Goal: Information Seeking & Learning: Learn about a topic

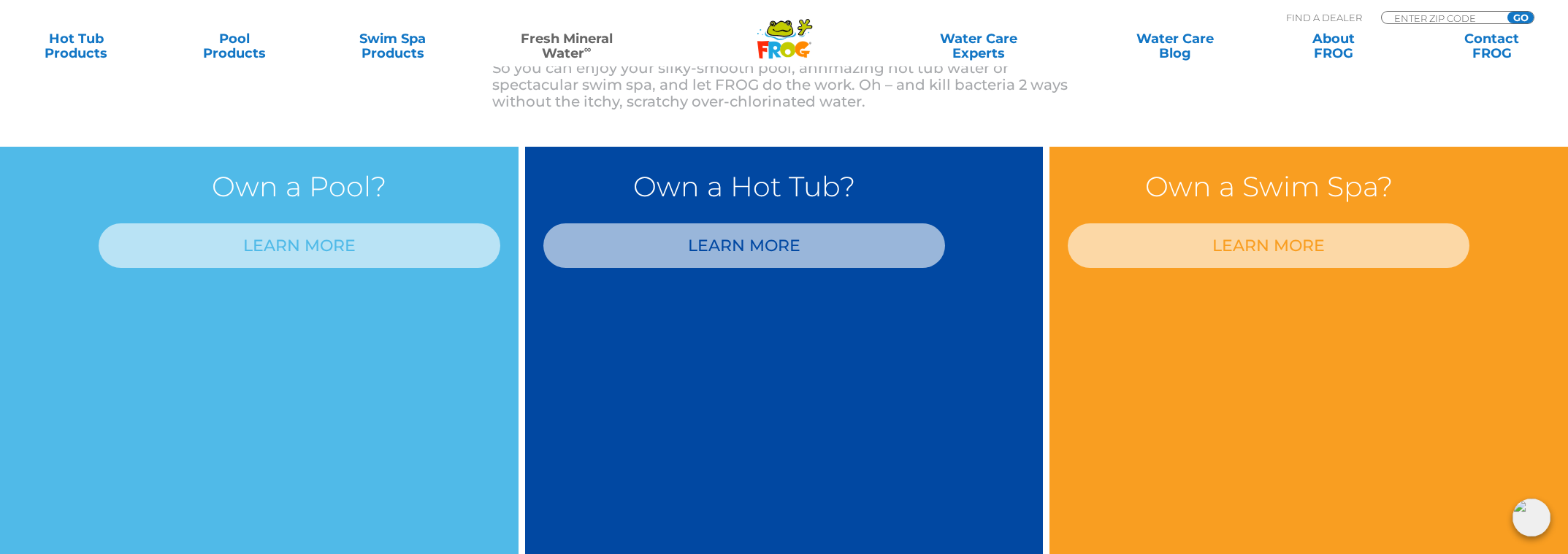
scroll to position [1152, 0]
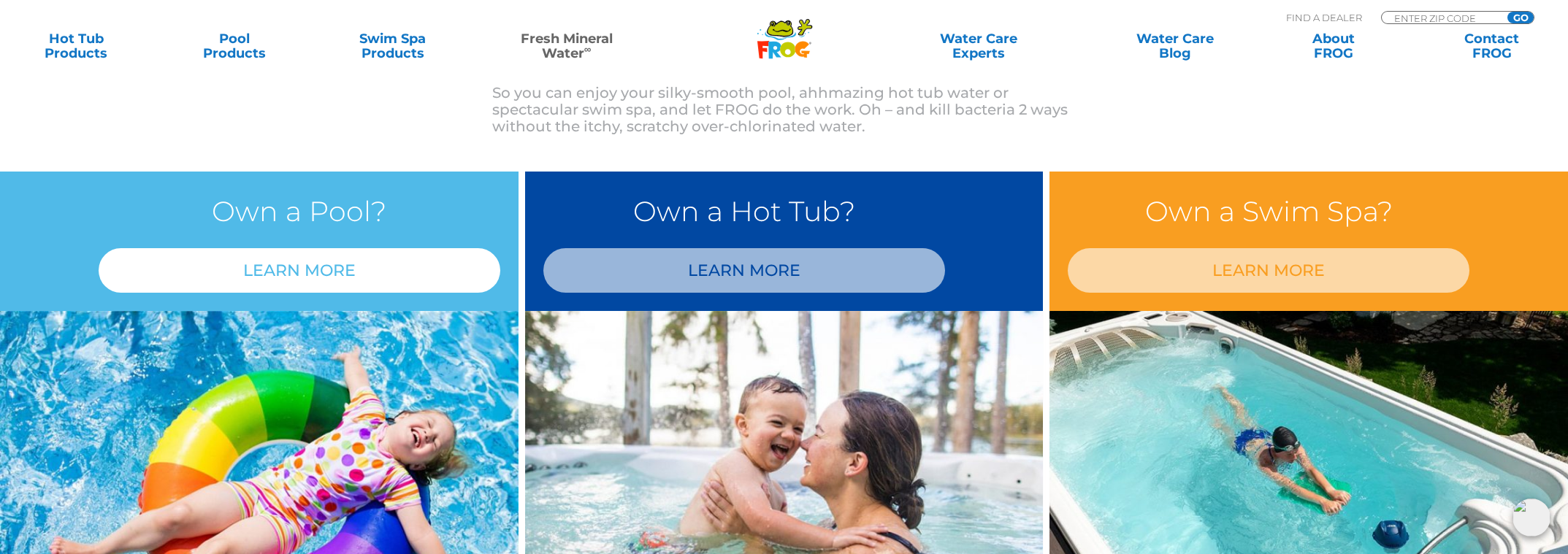
click at [287, 265] on link "LEARN MORE" at bounding box center [300, 270] width 402 height 44
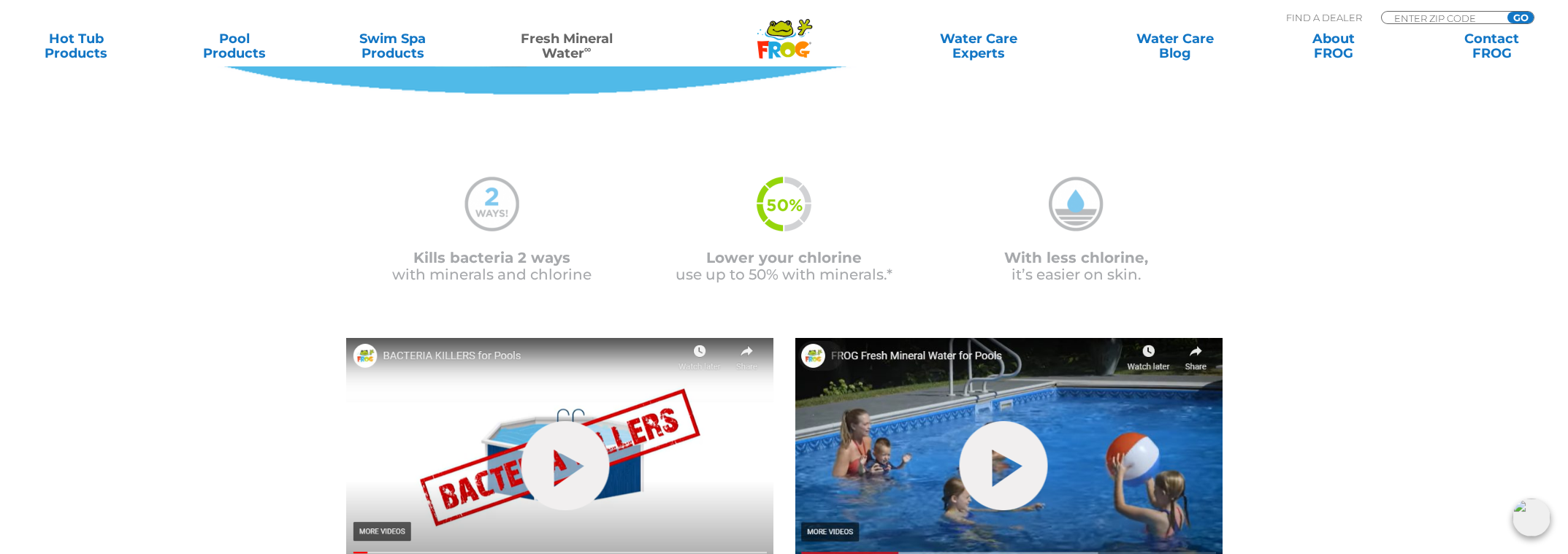
scroll to position [292, 0]
click at [783, 201] on img at bounding box center [783, 203] width 55 height 55
click at [781, 253] on span "Lower your chlorine" at bounding box center [784, 257] width 156 height 17
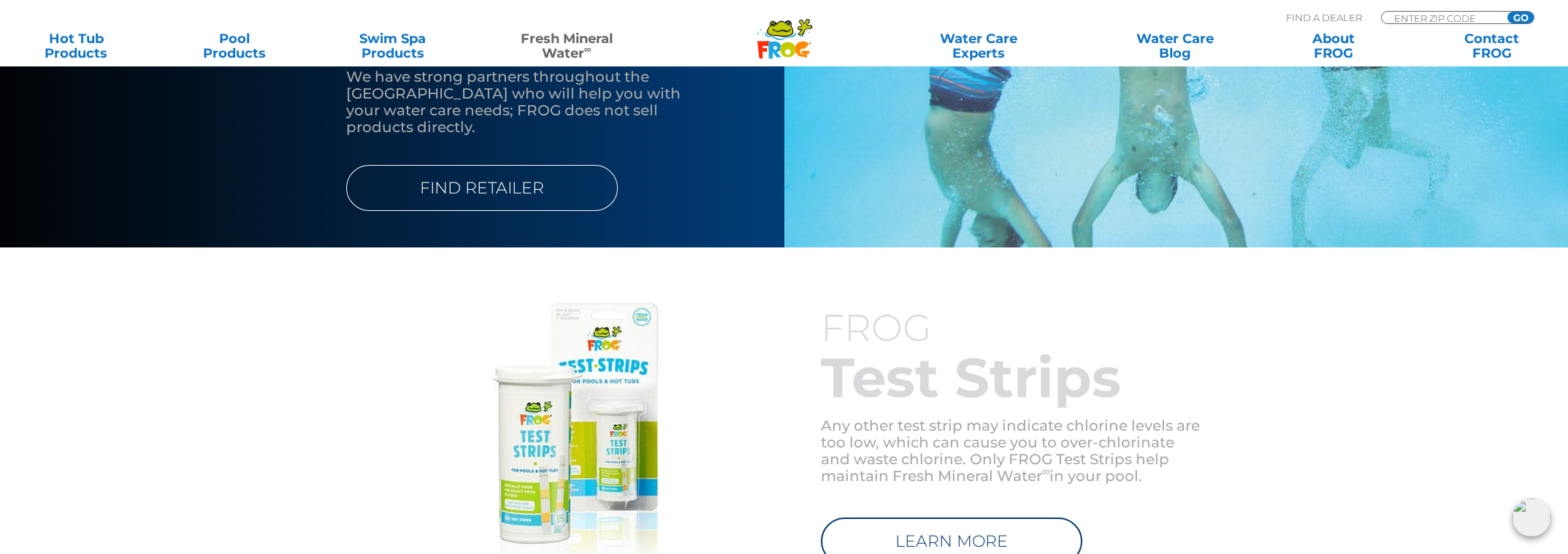
scroll to position [2116, 0]
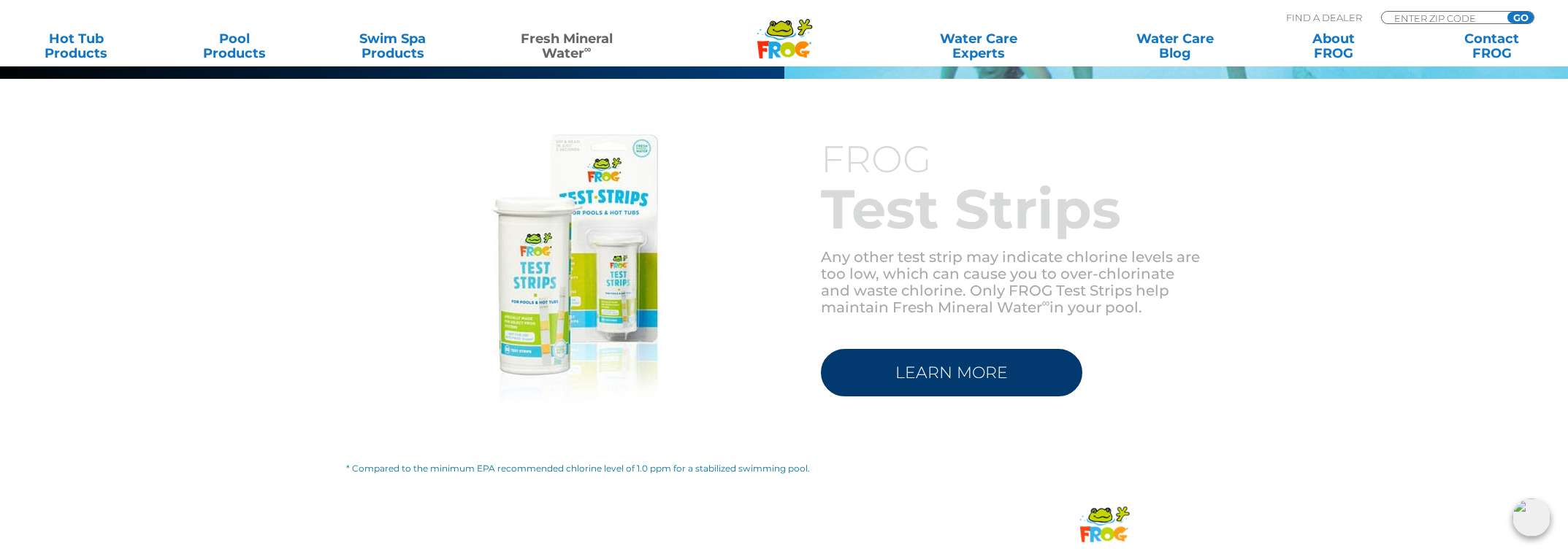
click at [1034, 352] on link "LEARN MORE" at bounding box center [951, 372] width 262 height 48
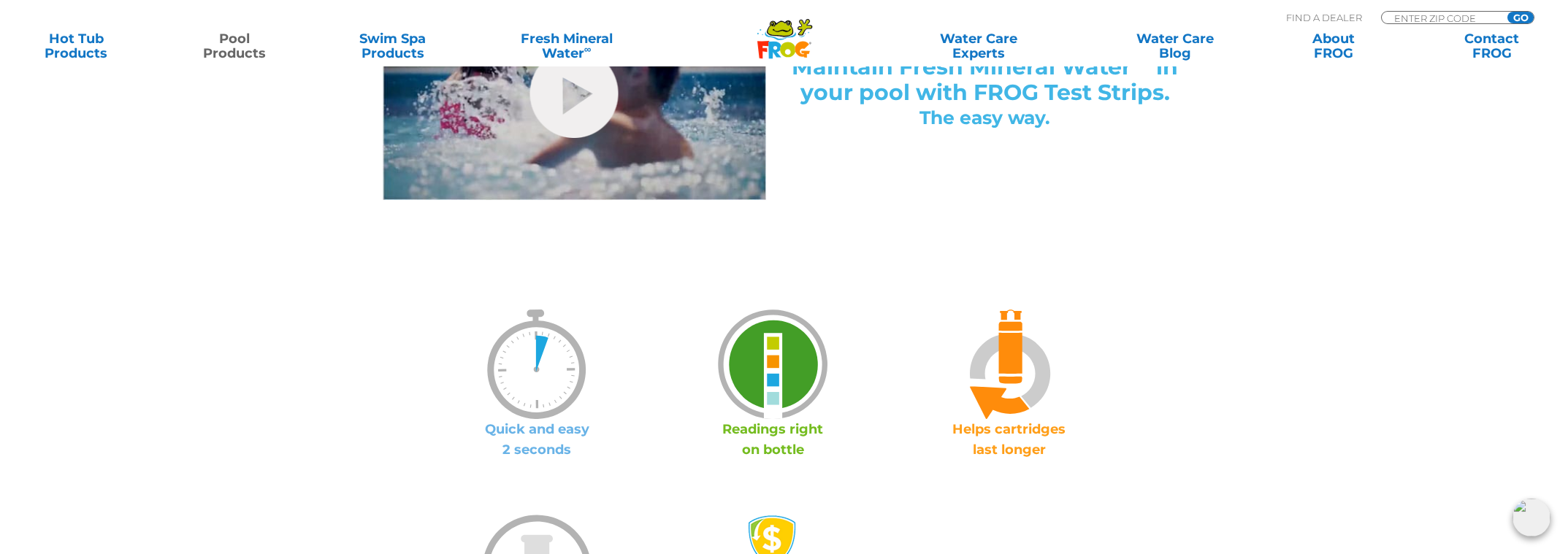
scroll to position [730, 0]
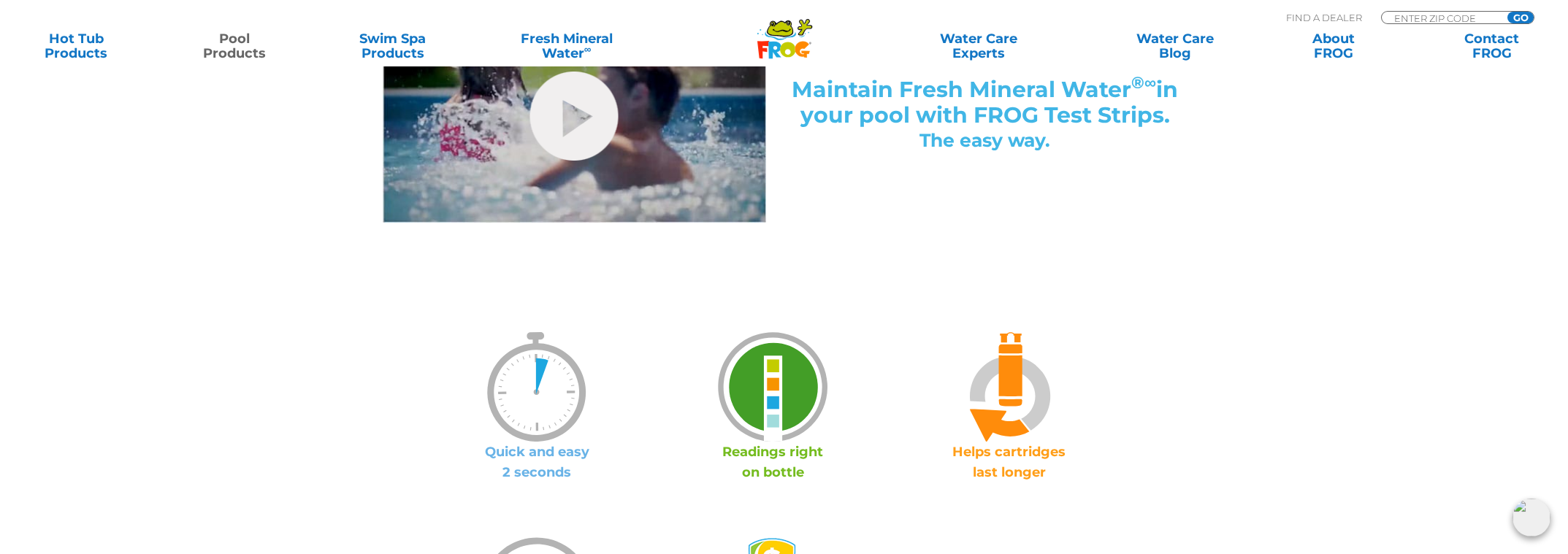
click at [779, 373] on img at bounding box center [773, 387] width 109 height 109
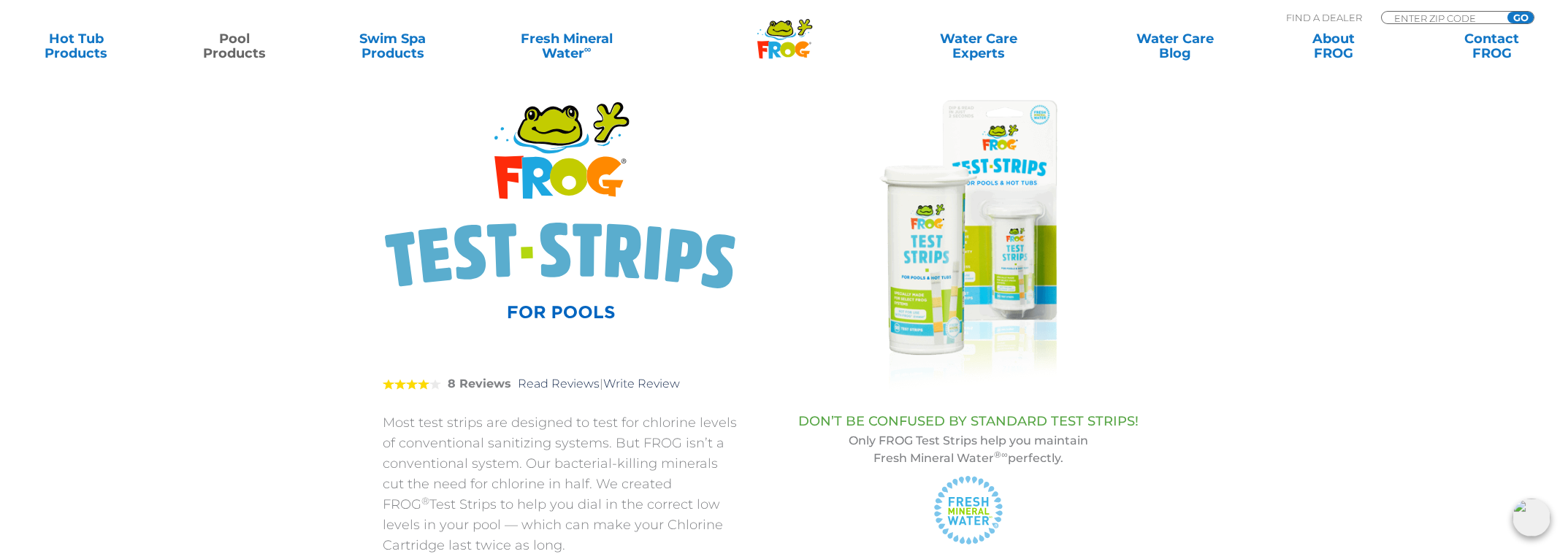
scroll to position [0, 0]
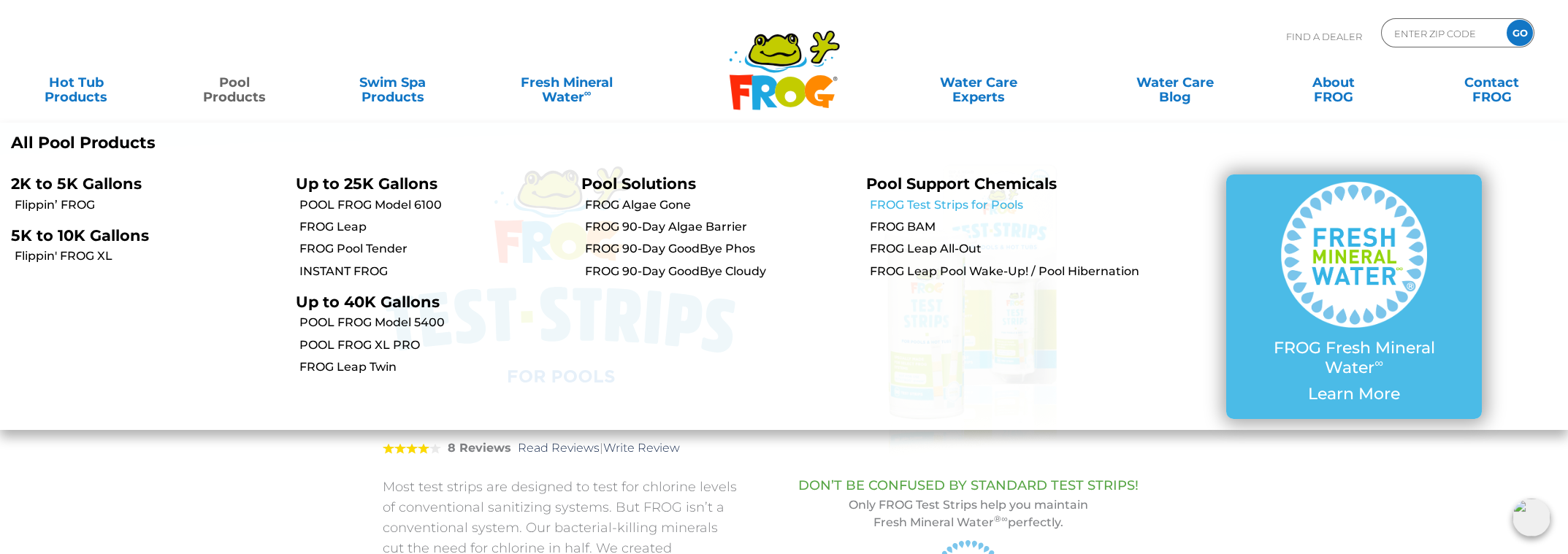
click at [965, 203] on link "FROG Test Strips for Pools" at bounding box center [1005, 205] width 270 height 16
